Goal: Information Seeking & Learning: Learn about a topic

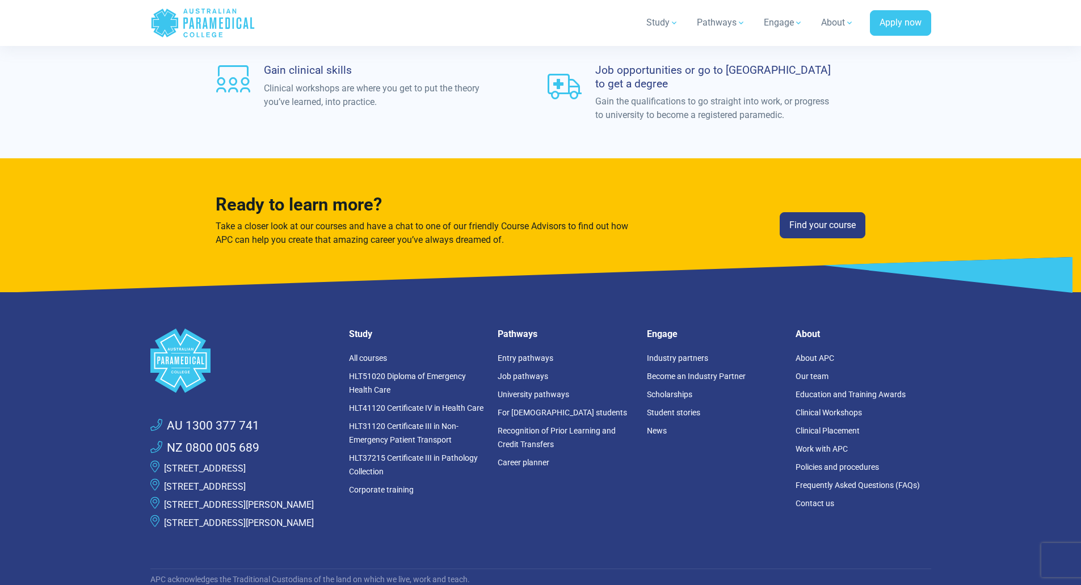
scroll to position [3689, 0]
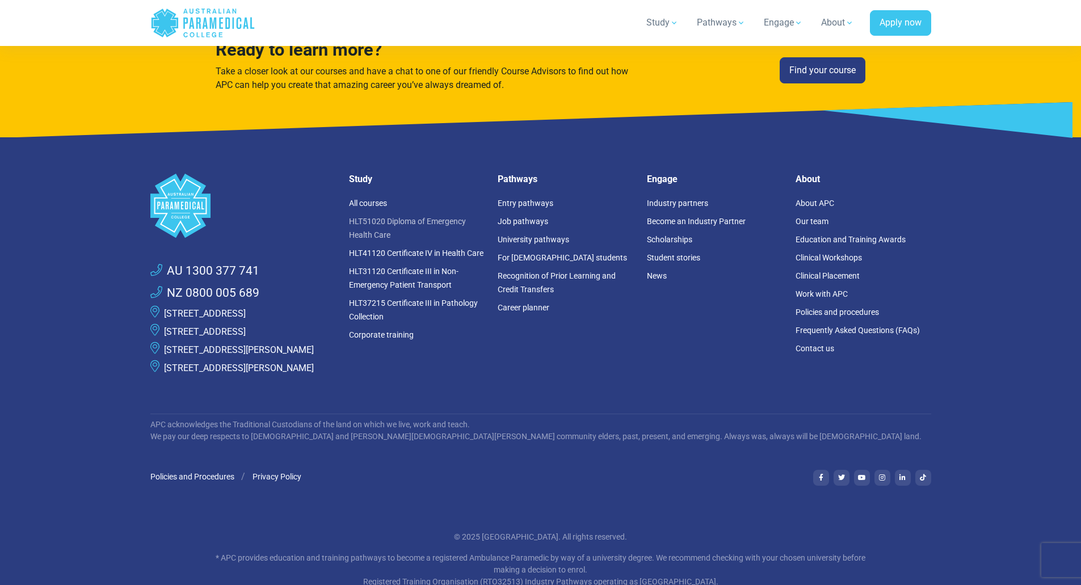
click at [413, 217] on link "HLT51020 Diploma of Emergency Health Care" at bounding box center [407, 228] width 117 height 23
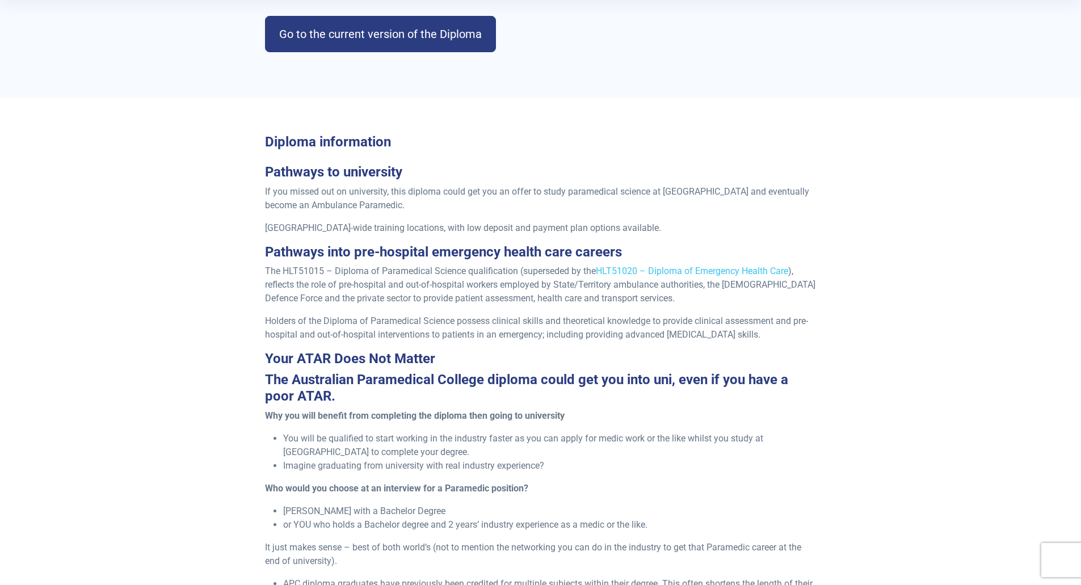
scroll to position [340, 0]
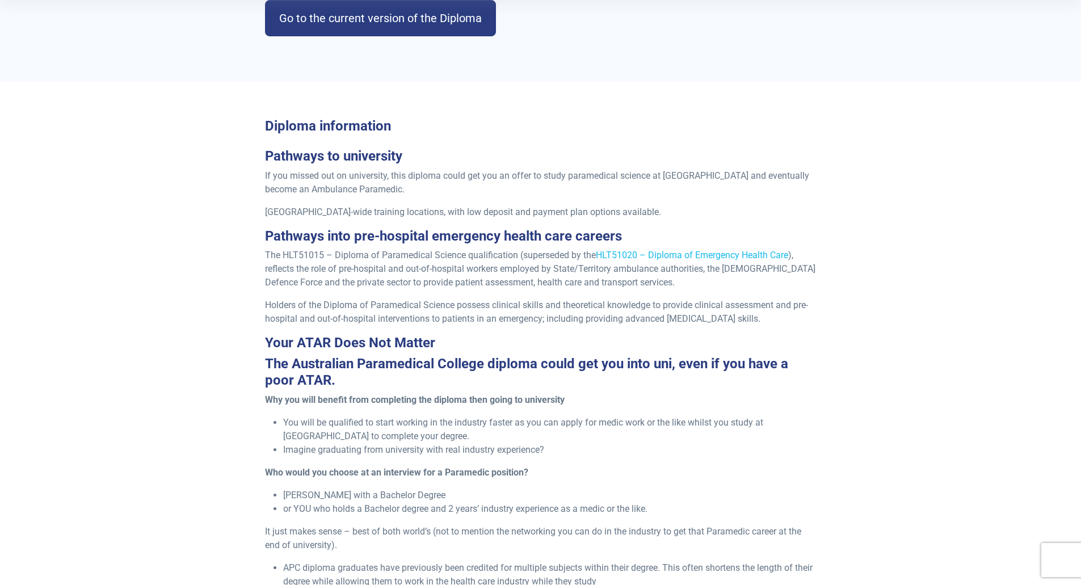
click at [703, 255] on link "HLT51020 – Diploma of Emergency Health Care" at bounding box center [692, 255] width 192 height 11
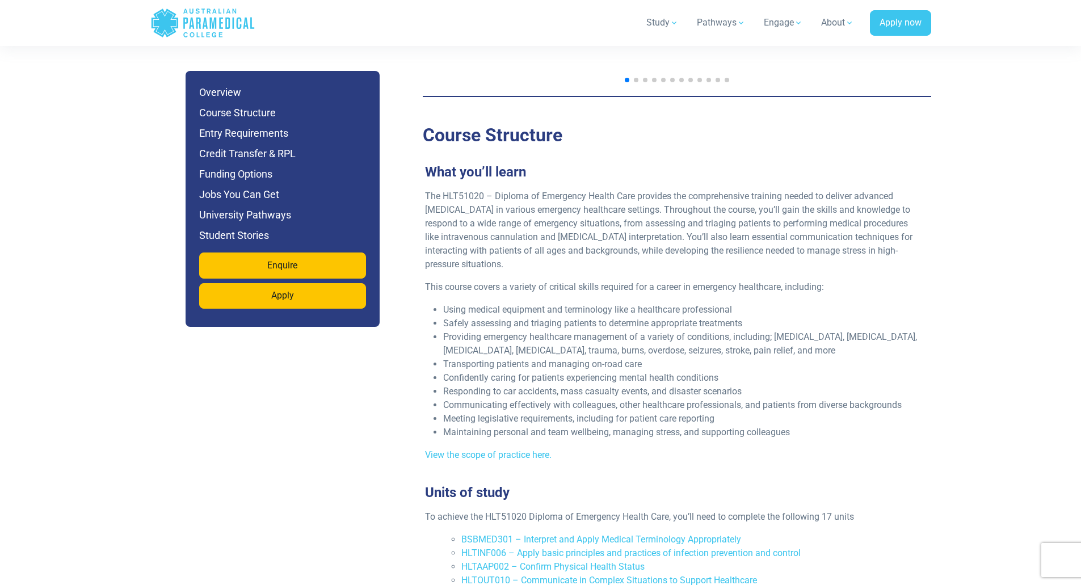
scroll to position [2270, 0]
